Goal: Check status: Check status

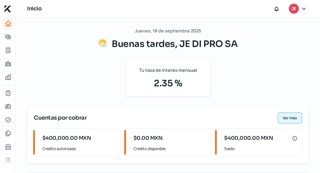
click at [290, 119] on span "Ver más" at bounding box center [289, 118] width 15 height 4
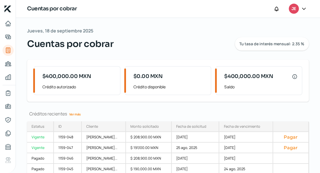
scroll to position [36, 0]
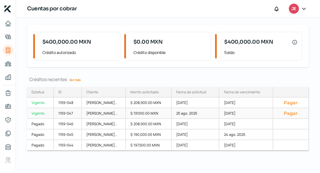
click at [262, 113] on div "[DATE]" at bounding box center [246, 113] width 54 height 11
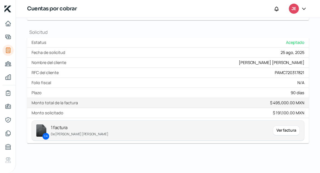
scroll to position [250, 0]
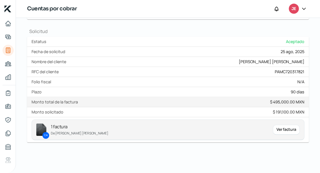
click at [280, 131] on div "Ver factura" at bounding box center [285, 129] width 27 height 10
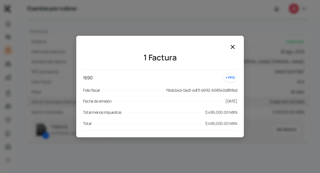
click at [232, 45] on icon at bounding box center [232, 47] width 7 height 7
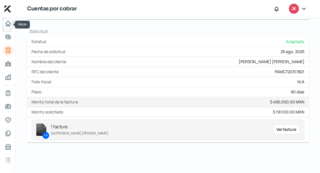
click at [8, 26] on icon "Inicio" at bounding box center [8, 23] width 5 height 5
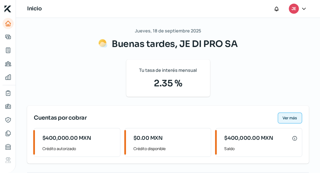
click at [282, 118] on span "Ver más" at bounding box center [289, 118] width 15 height 4
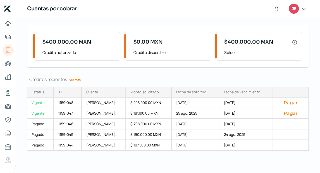
scroll to position [36, 0]
click at [170, 97] on div "$ 208,900.00 MXN" at bounding box center [149, 102] width 46 height 11
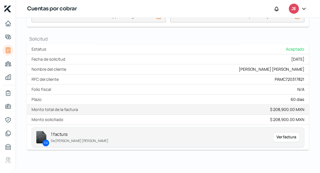
scroll to position [250, 0]
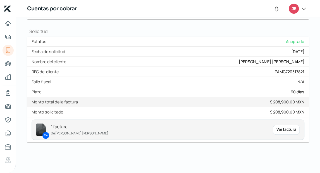
click at [288, 129] on div "Ver factura" at bounding box center [285, 129] width 27 height 10
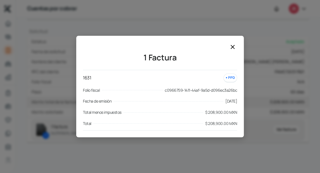
click at [233, 47] on icon at bounding box center [232, 47] width 7 height 7
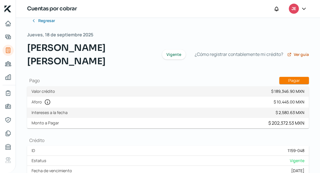
scroll to position [0, 0]
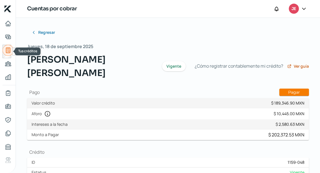
click at [11, 50] on icon "Tus créditos" at bounding box center [8, 50] width 7 height 7
